Goal: Use online tool/utility: Utilize a website feature to perform a specific function

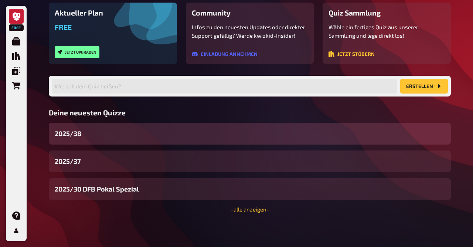
scroll to position [87, 0]
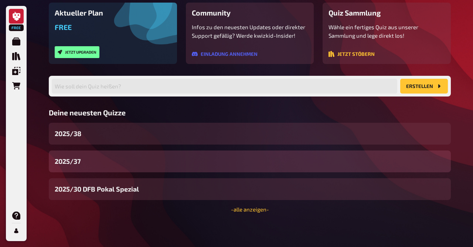
click at [92, 160] on div "2025/37" at bounding box center [250, 161] width 402 height 22
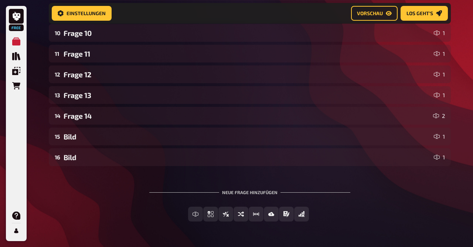
scroll to position [335, 0]
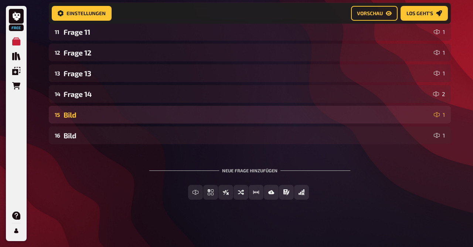
click at [88, 113] on div "Bild" at bounding box center [247, 115] width 367 height 9
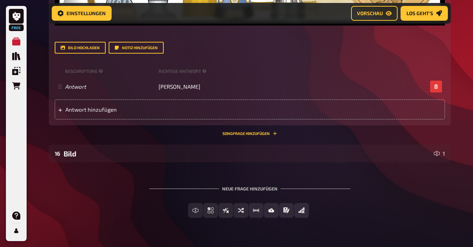
scroll to position [635, 0]
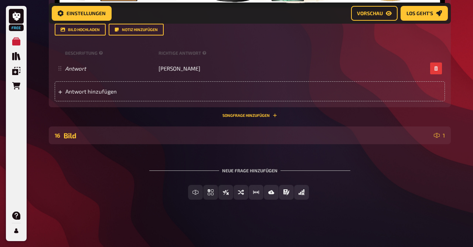
click at [90, 138] on div "Bild" at bounding box center [247, 135] width 367 height 9
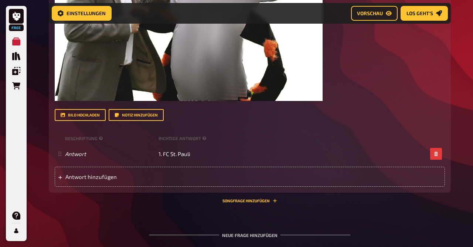
scroll to position [961, 0]
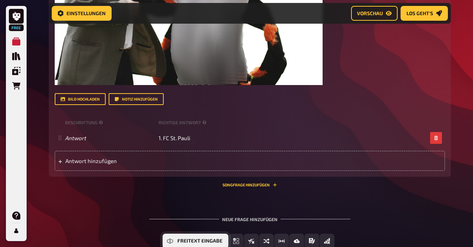
click at [198, 240] on span "Freitext Eingabe" at bounding box center [199, 240] width 45 height 5
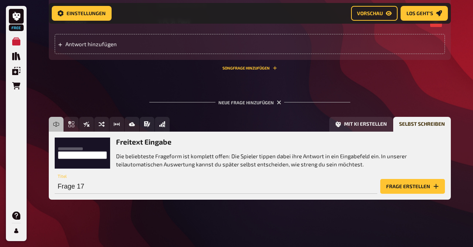
scroll to position [1078, 0]
click at [422, 179] on button "Frage erstellen" at bounding box center [412, 186] width 65 height 15
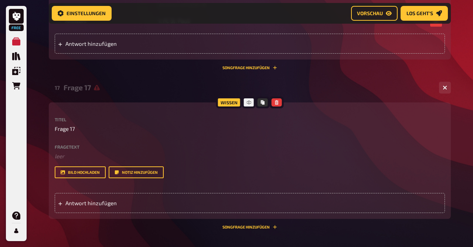
drag, startPoint x: 86, startPoint y: 125, endPoint x: 77, endPoint y: 126, distance: 10.1
click at [77, 126] on p "Frage 17" at bounding box center [250, 129] width 390 height 9
drag, startPoint x: 77, startPoint y: 126, endPoint x: 74, endPoint y: 129, distance: 3.9
click at [74, 129] on p "Frage 17" at bounding box center [250, 129] width 390 height 9
click at [74, 129] on span "Frage 17" at bounding box center [65, 129] width 20 height 9
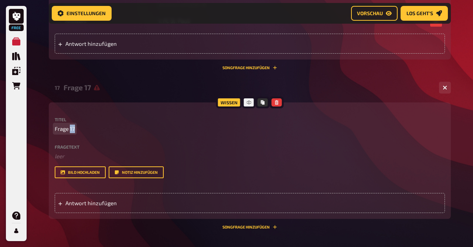
click at [74, 129] on span "Frage 17" at bounding box center [65, 129] width 20 height 9
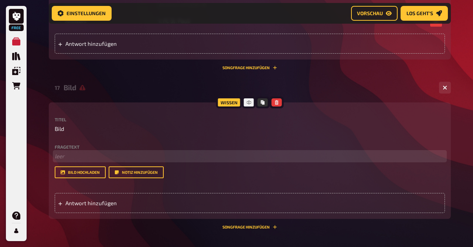
click at [63, 160] on p "﻿ leer" at bounding box center [250, 156] width 390 height 9
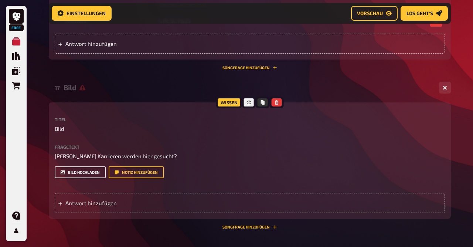
click at [78, 174] on button "Bild hochladen" at bounding box center [80, 172] width 51 height 12
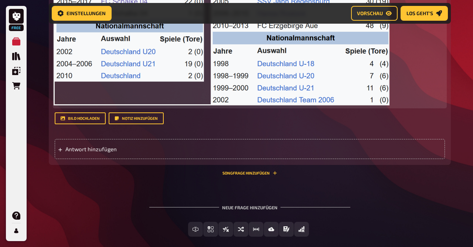
scroll to position [1344, 0]
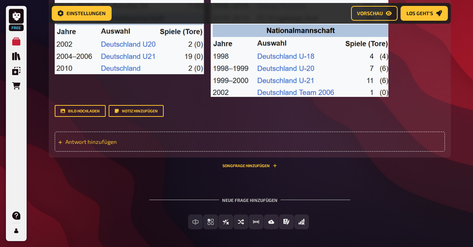
click at [102, 146] on div "Antwort hinzufügen" at bounding box center [250, 142] width 390 height 20
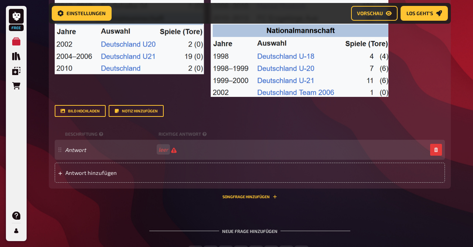
click at [83, 146] on div "Antwort leer" at bounding box center [246, 149] width 362 height 7
click at [89, 174] on span "Antwort hinzufügen" at bounding box center [122, 172] width 115 height 7
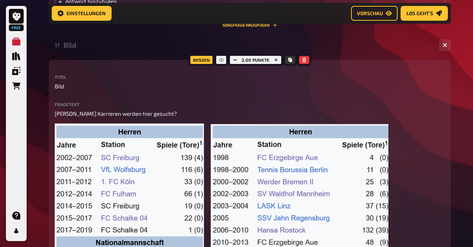
scroll to position [1121, 0]
click at [278, 57] on button "button" at bounding box center [276, 60] width 10 height 8
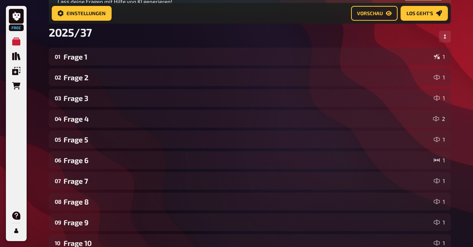
scroll to position [0, 0]
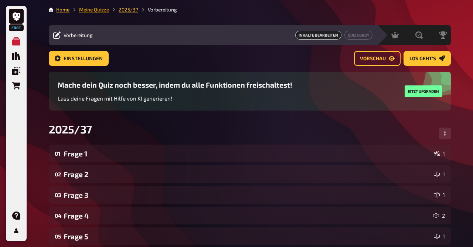
click at [95, 10] on link "Meine Quizze" at bounding box center [94, 10] width 30 height 6
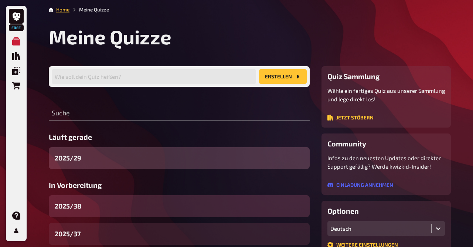
click at [94, 202] on div "2025/38" at bounding box center [179, 206] width 261 height 22
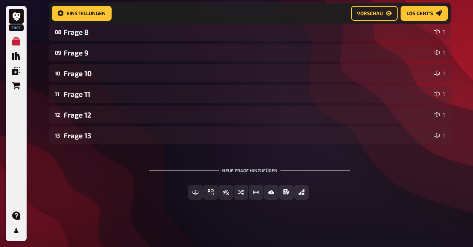
scroll to position [273, 0]
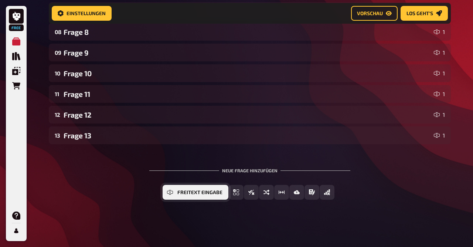
click at [171, 192] on icon "Freitext Eingabe" at bounding box center [170, 192] width 6 height 6
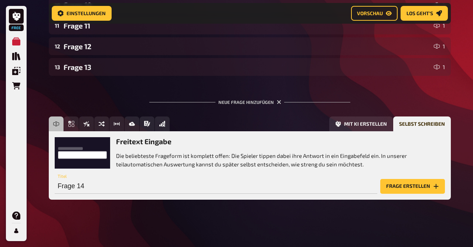
scroll to position [341, 0]
drag, startPoint x: 90, startPoint y: 188, endPoint x: 44, endPoint y: 174, distance: 47.6
click at [55, 179] on input "Frage 14" at bounding box center [216, 186] width 323 height 15
drag, startPoint x: 113, startPoint y: 191, endPoint x: 48, endPoint y: 184, distance: 65.5
click at [55, 184] on input "Frage 14" at bounding box center [216, 186] width 323 height 15
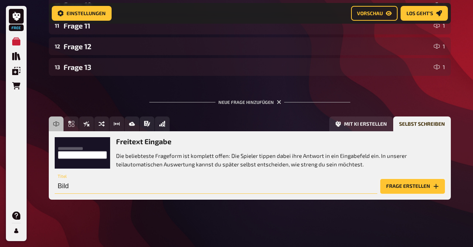
type input "Bild"
click at [424, 185] on button "Frage erstellen" at bounding box center [412, 186] width 65 height 15
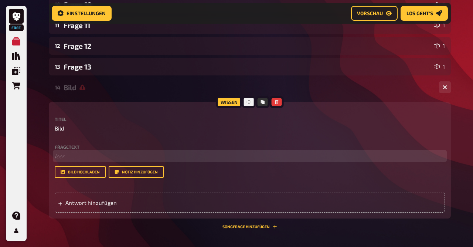
click at [66, 159] on p "﻿ leer" at bounding box center [250, 156] width 390 height 9
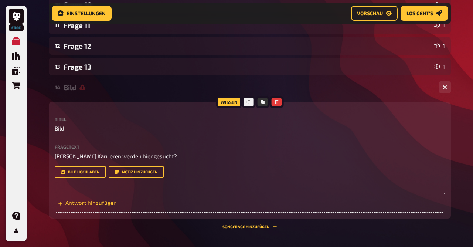
click at [89, 204] on span "Antwort hinzufügen" at bounding box center [122, 202] width 115 height 7
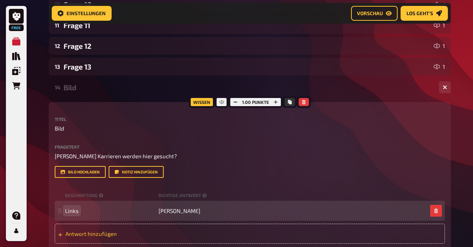
click at [94, 230] on div "Antwort hinzufügen" at bounding box center [250, 234] width 390 height 20
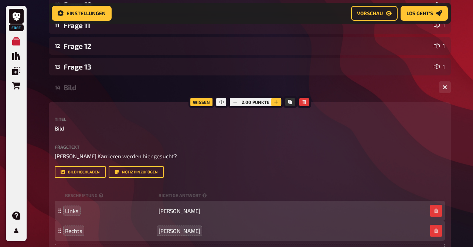
click at [275, 101] on icon "button" at bounding box center [276, 102] width 4 height 4
click at [88, 171] on button "Bild hochladen" at bounding box center [80, 172] width 51 height 12
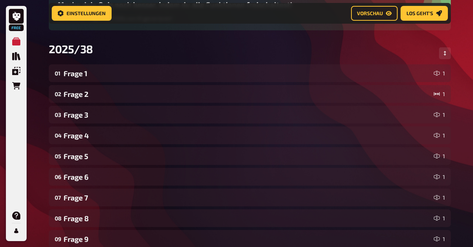
scroll to position [0, 0]
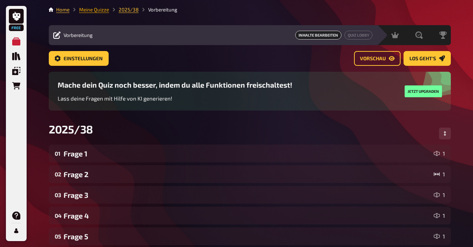
click at [101, 10] on link "Meine Quizze" at bounding box center [94, 10] width 30 height 6
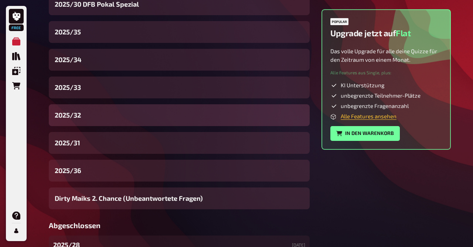
scroll to position [258, 0]
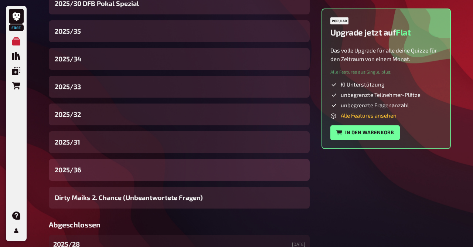
click at [88, 171] on div "2025/36" at bounding box center [179, 170] width 261 height 22
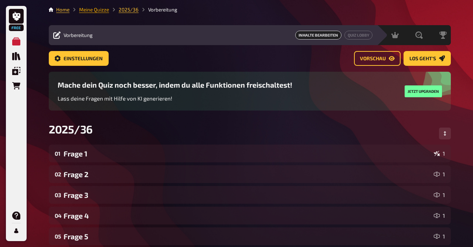
click at [97, 9] on link "Meine Quizze" at bounding box center [94, 10] width 30 height 6
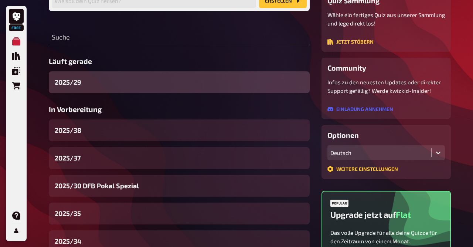
scroll to position [78, 0]
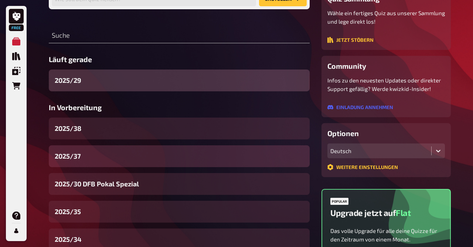
click at [80, 157] on span "2025/37" at bounding box center [68, 156] width 26 height 10
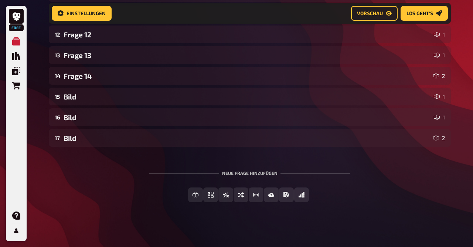
scroll to position [356, 0]
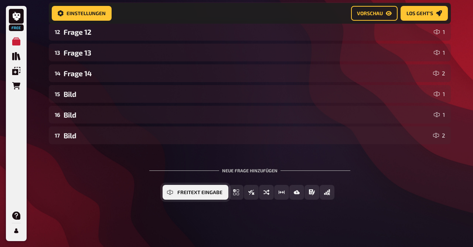
click at [193, 189] on button "Freitext Eingabe" at bounding box center [196, 192] width 66 height 15
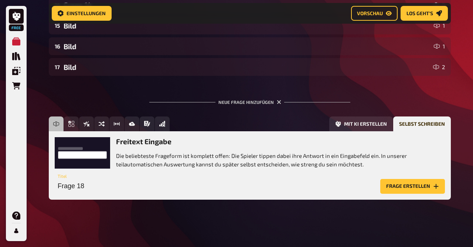
scroll to position [424, 0]
drag, startPoint x: 96, startPoint y: 185, endPoint x: 28, endPoint y: 174, distance: 69.5
click at [55, 179] on input "Frage 18" at bounding box center [216, 186] width 323 height 15
drag, startPoint x: 103, startPoint y: 190, endPoint x: 11, endPoint y: 180, distance: 93.0
click at [55, 180] on input "Frage 18" at bounding box center [216, 186] width 323 height 15
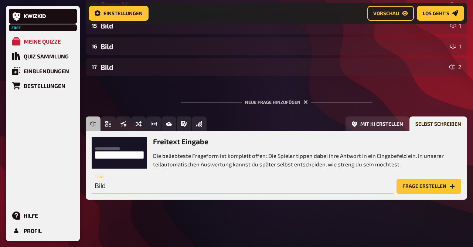
type input "Bild"
click at [420, 192] on button "Frage erstellen" at bounding box center [429, 186] width 65 height 15
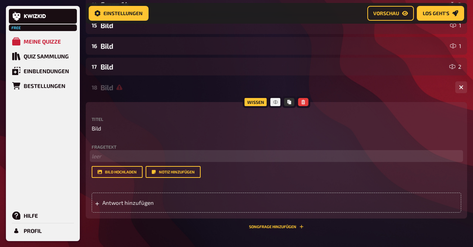
click at [120, 160] on p "﻿ leer" at bounding box center [277, 156] width 370 height 9
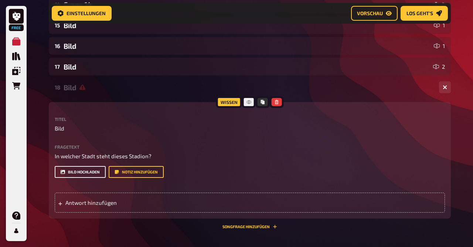
click at [92, 171] on button "Bild hochladen" at bounding box center [80, 172] width 51 height 12
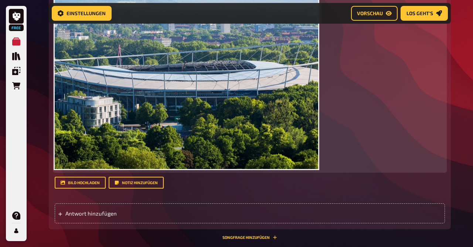
scroll to position [619, 0]
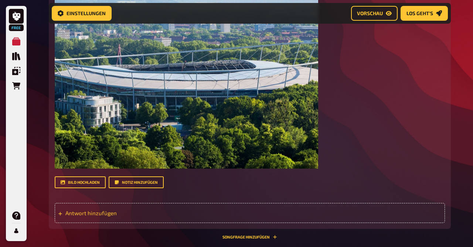
click at [104, 214] on span "Antwort hinzufügen" at bounding box center [122, 213] width 115 height 7
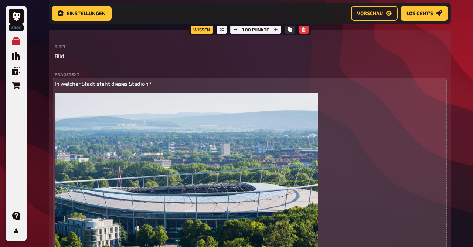
scroll to position [472, 0]
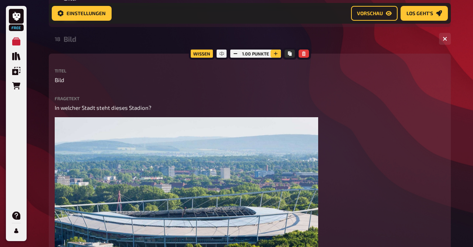
click at [273, 55] on button "button" at bounding box center [276, 54] width 10 height 8
click at [273, 55] on icon "button" at bounding box center [275, 53] width 4 height 4
click at [273, 55] on button "button" at bounding box center [276, 54] width 10 height 8
click at [71, 44] on div "18 Bild 1" at bounding box center [250, 39] width 402 height 18
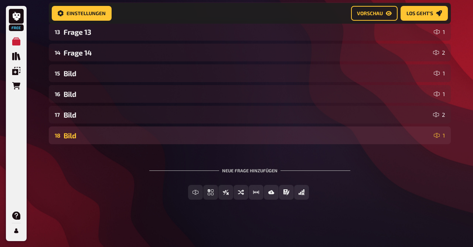
scroll to position [377, 0]
